Goal: Find specific page/section: Find specific page/section

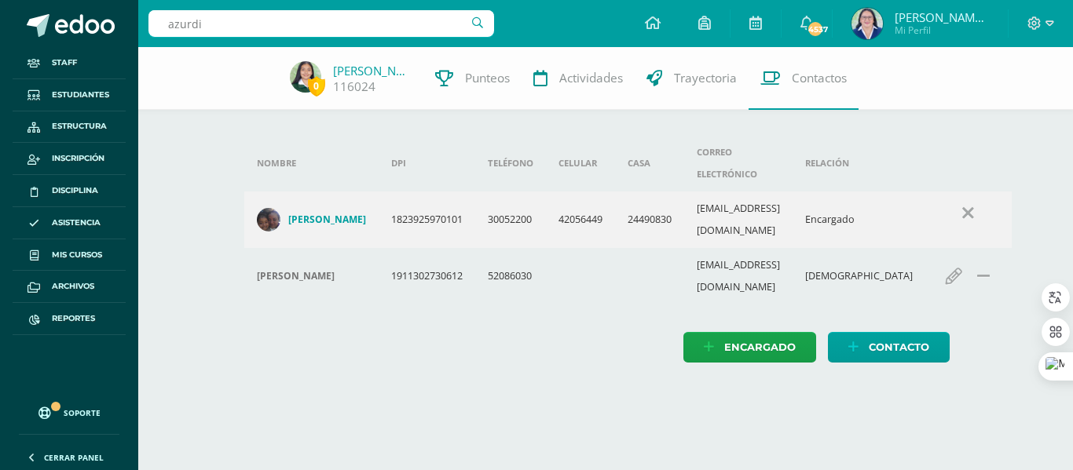
type input "[PERSON_NAME]"
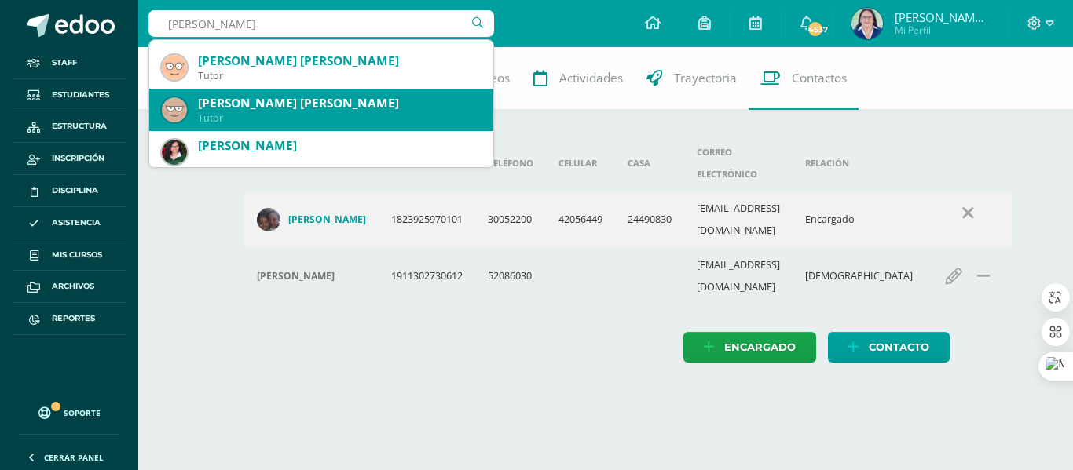
scroll to position [157, 0]
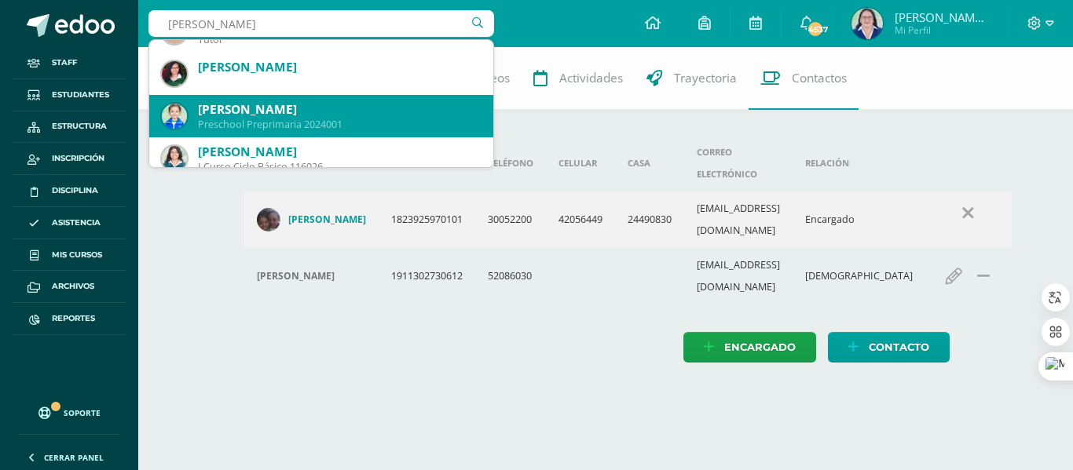
click at [300, 118] on div "Preschool Preprimaria 2024001" at bounding box center [339, 124] width 283 height 13
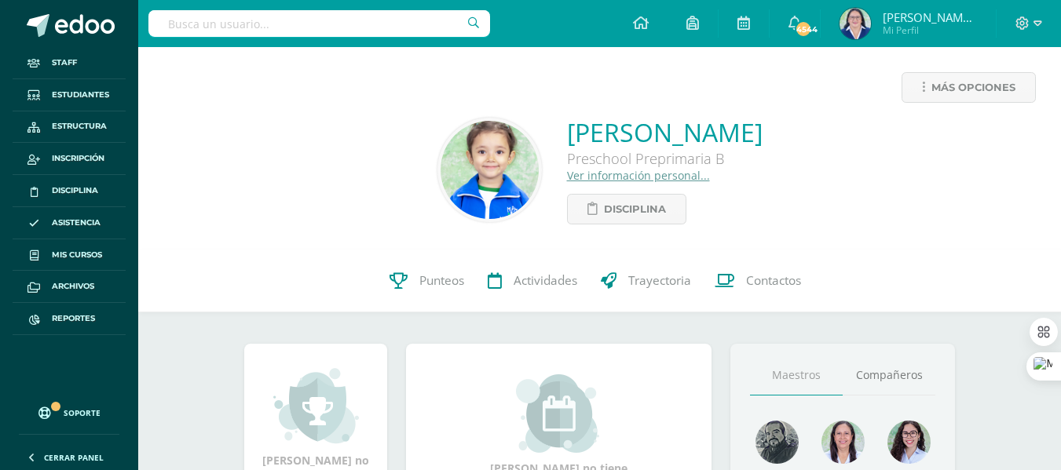
click at [298, 24] on input "text" at bounding box center [319, 23] width 342 height 27
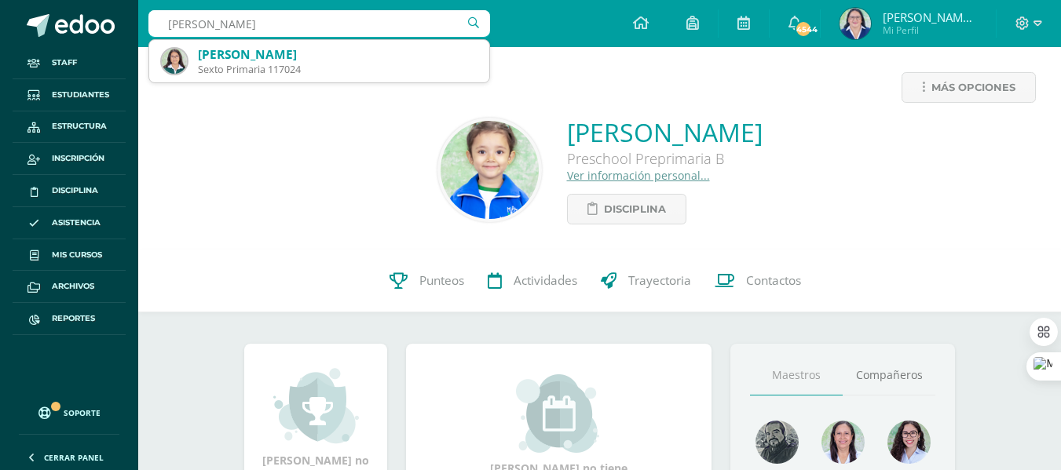
type input "ana paola borrayo"
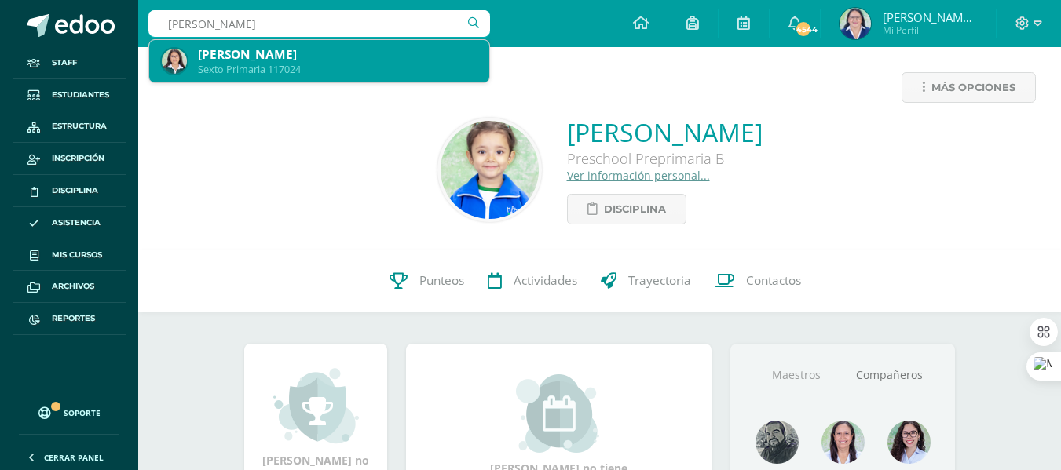
click at [299, 55] on div "[PERSON_NAME]" at bounding box center [337, 54] width 279 height 16
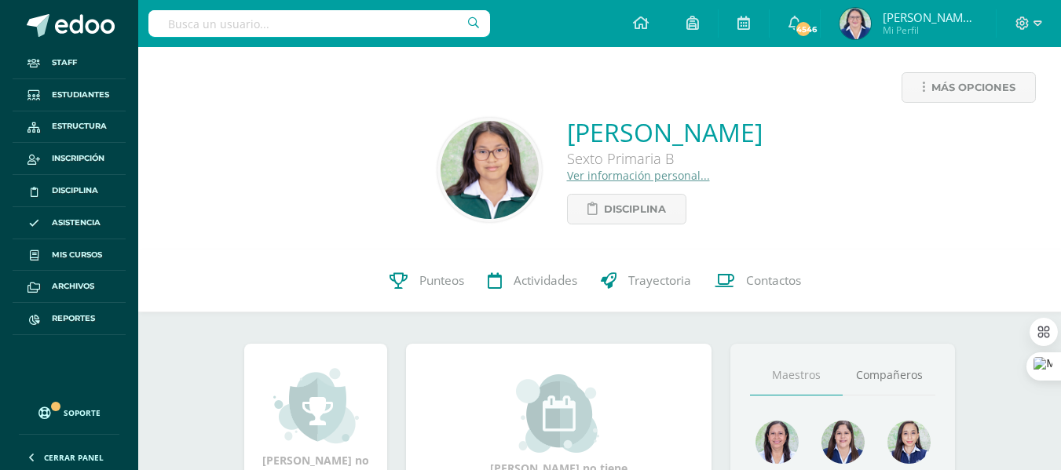
click at [319, 20] on input "text" at bounding box center [319, 23] width 342 height 27
type input "[PERSON_NAME]"
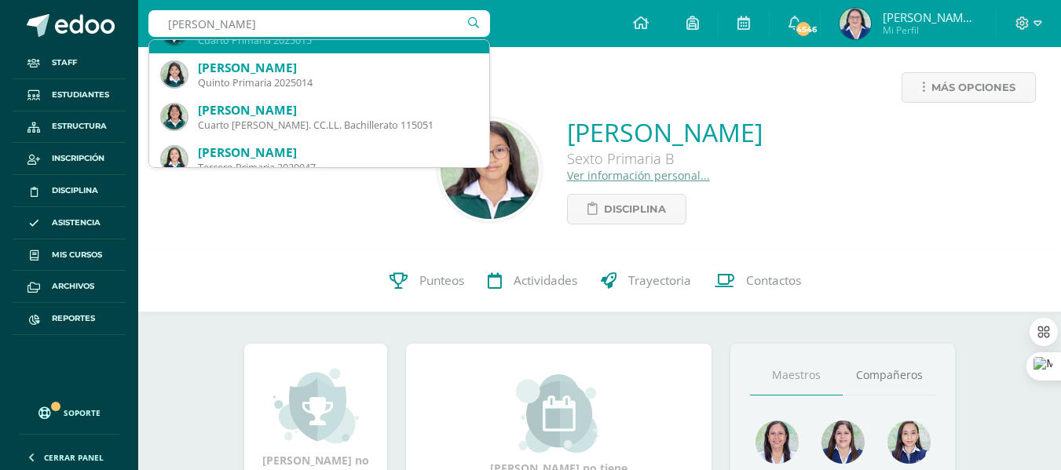
scroll to position [236, 0]
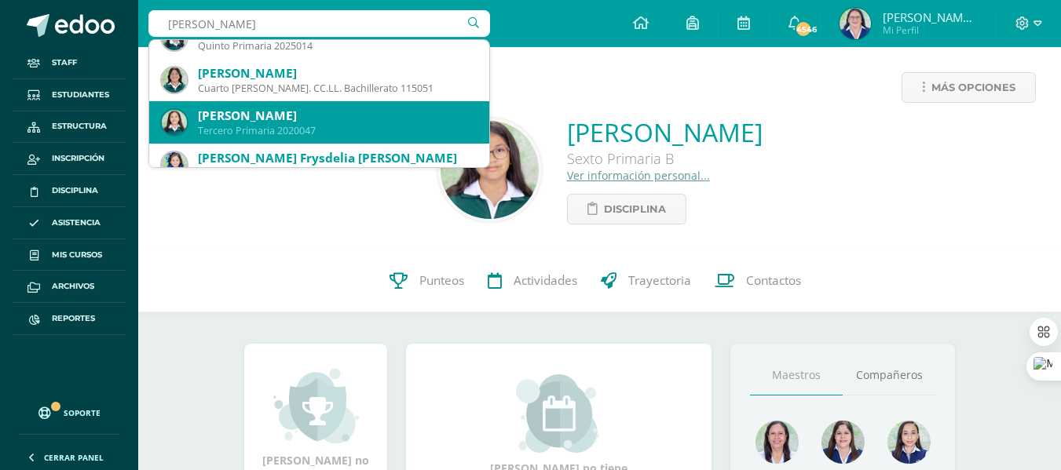
click at [322, 108] on div "[PERSON_NAME]" at bounding box center [337, 116] width 279 height 16
